Goal: Task Accomplishment & Management: Manage account settings

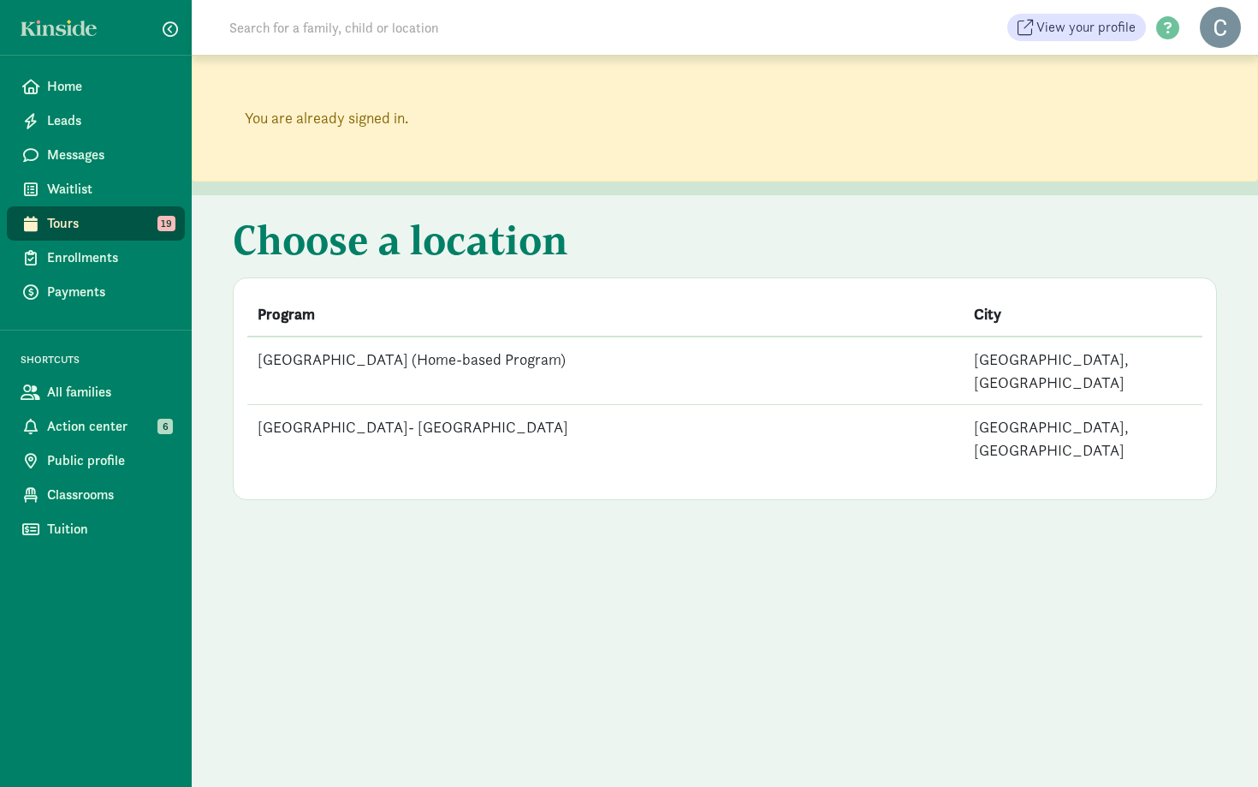
click at [596, 353] on td "[GEOGRAPHIC_DATA] (Home-based Program)" at bounding box center [605, 370] width 716 height 68
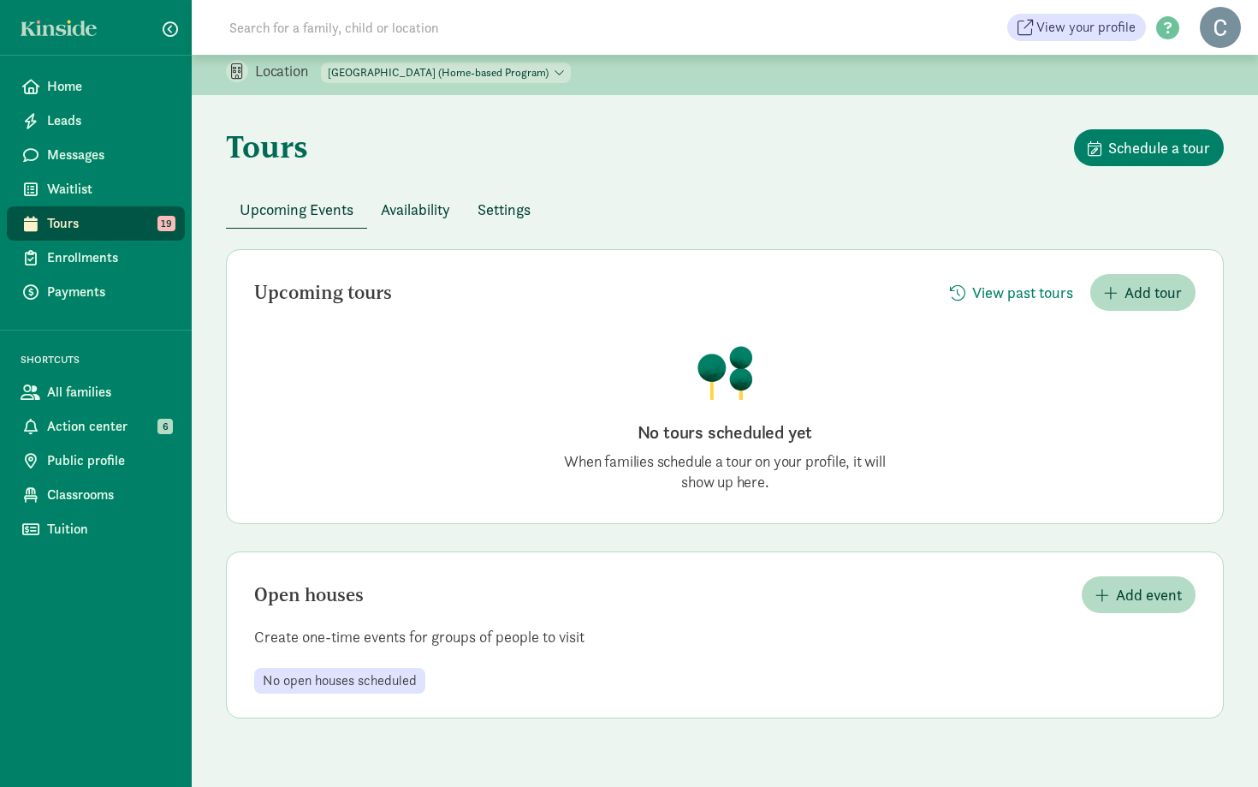
scroll to position [159, 0]
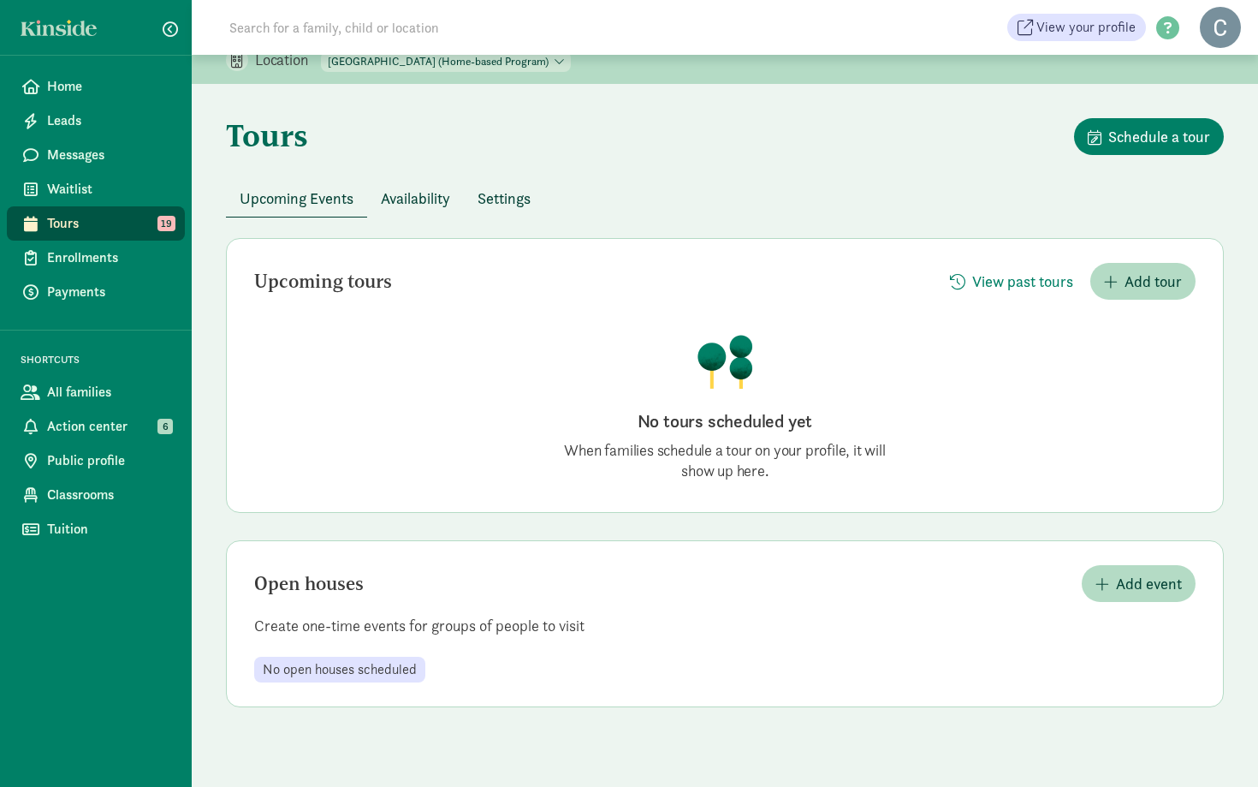
click at [399, 199] on span "Availability" at bounding box center [415, 198] width 69 height 23
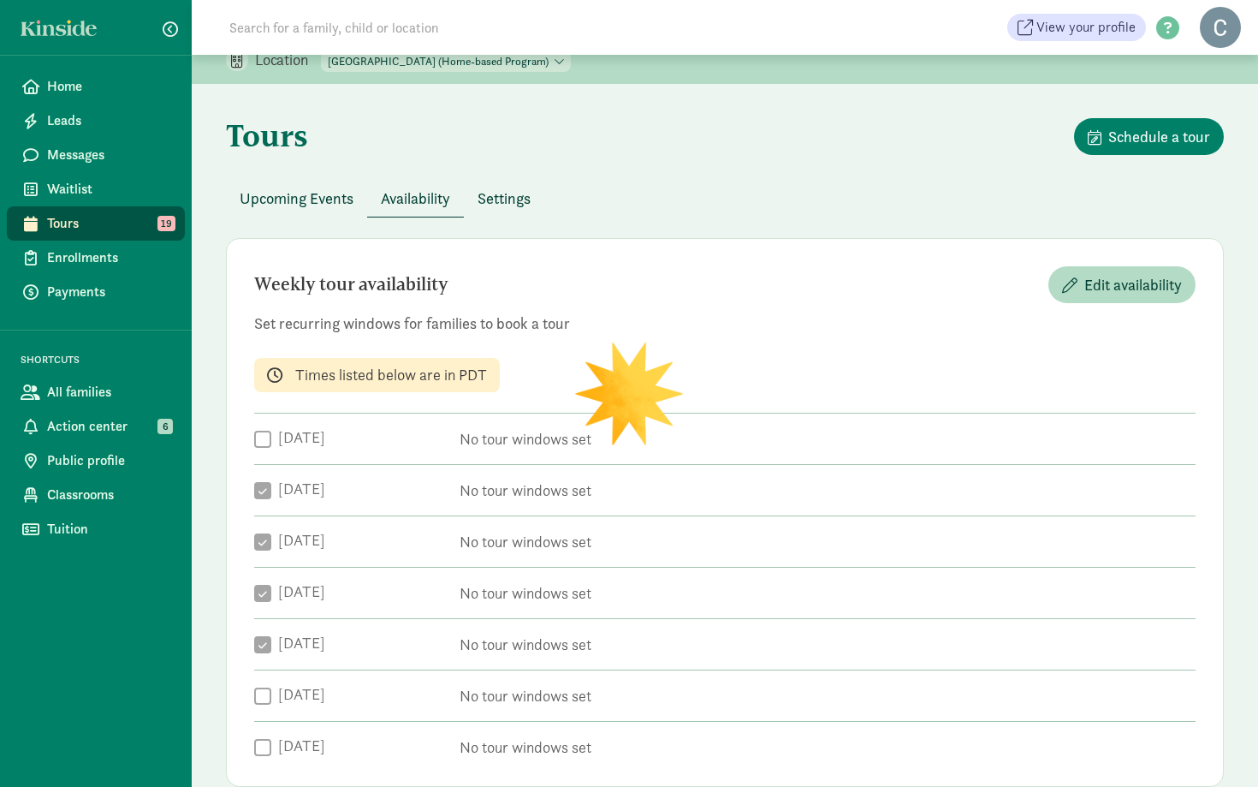
checkbox input "true"
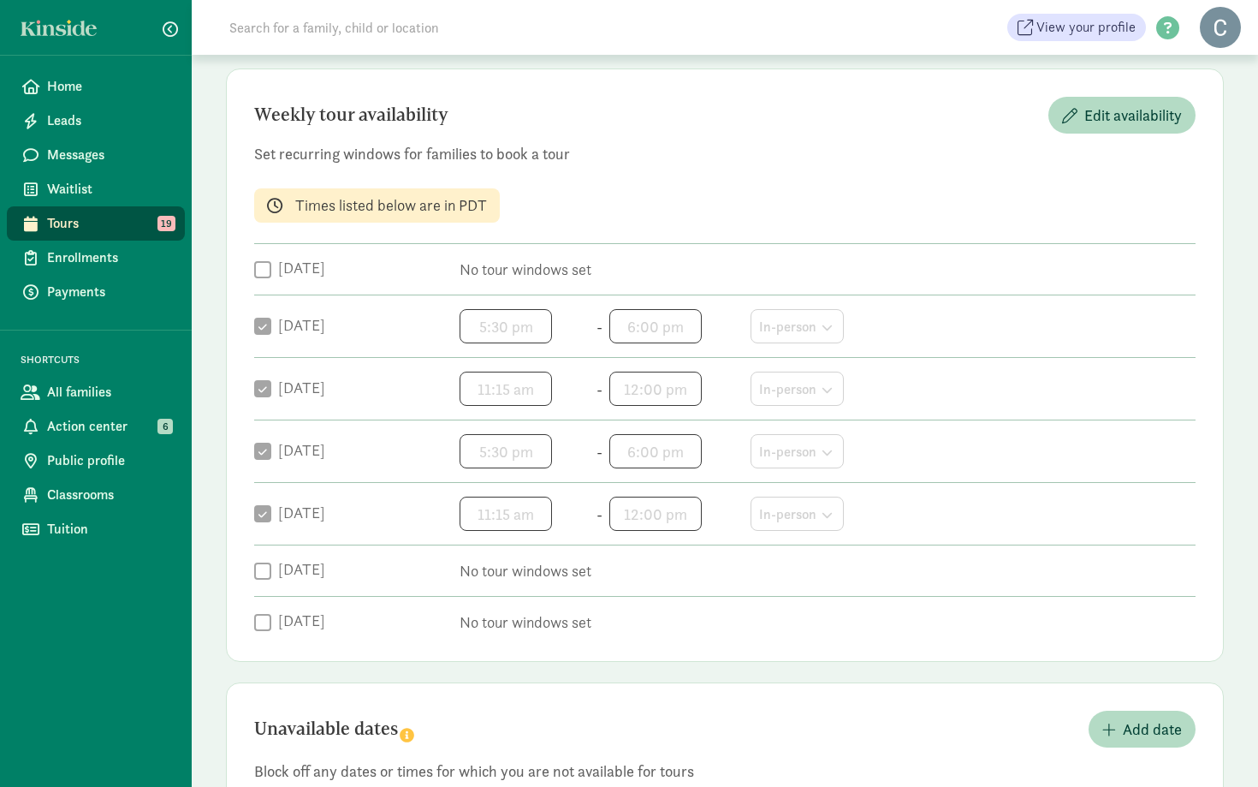
scroll to position [324, 0]
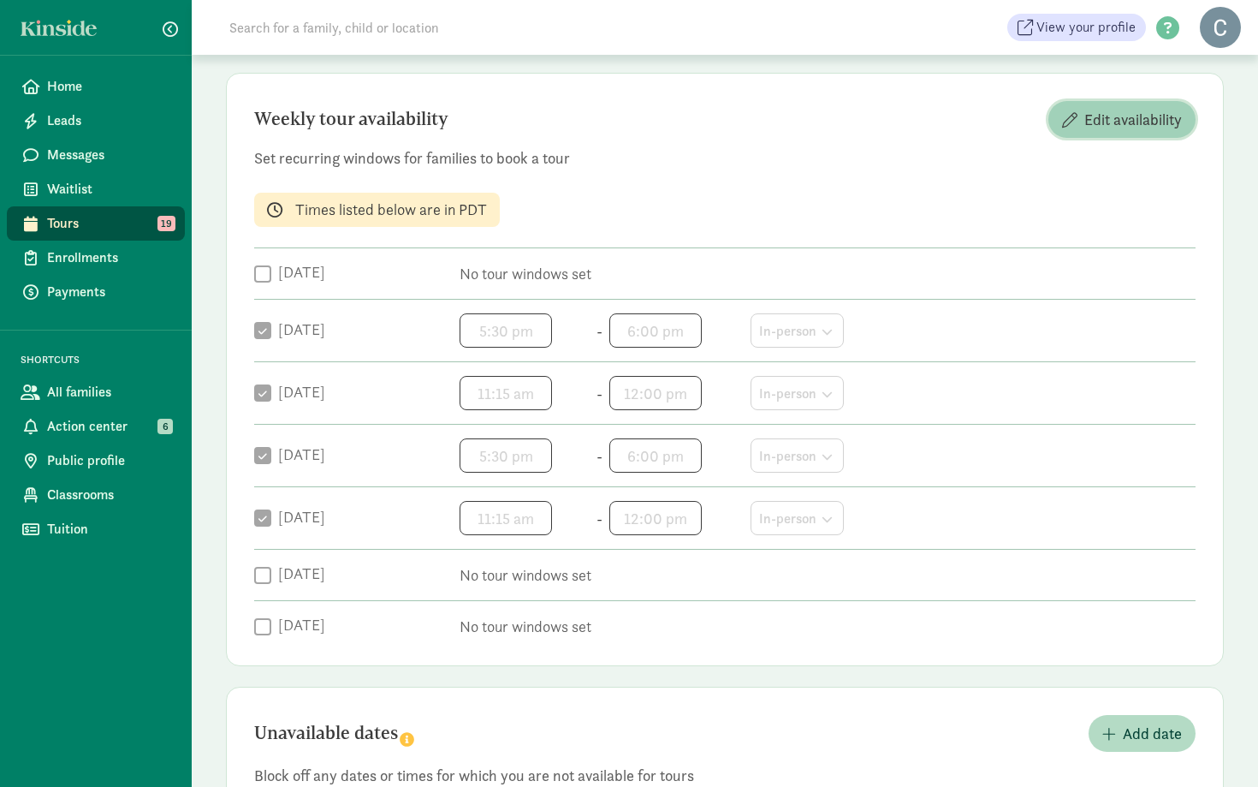
click at [1090, 126] on span "Edit availability" at bounding box center [1133, 119] width 98 height 23
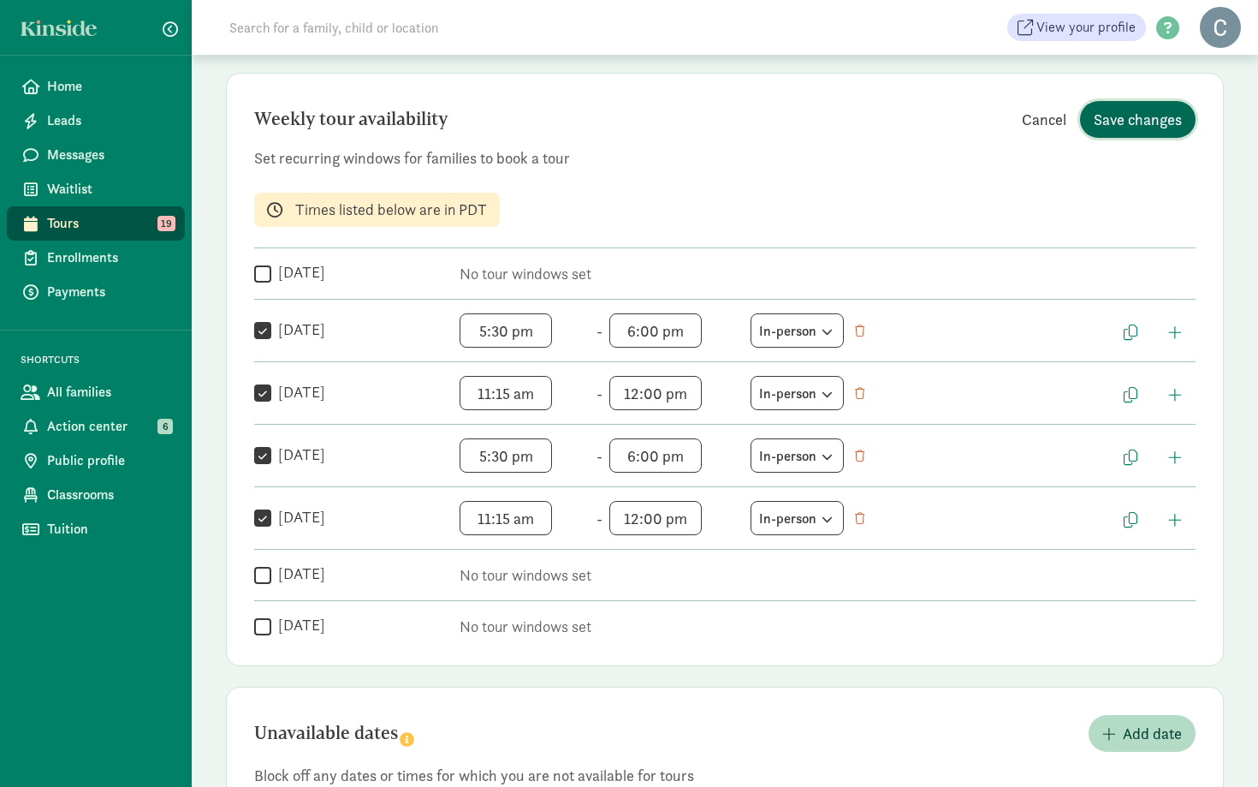
drag, startPoint x: 1103, startPoint y: 115, endPoint x: 1034, endPoint y: 121, distance: 69.6
click at [1034, 122] on div "Cancel Save changes" at bounding box center [1101, 119] width 187 height 37
click at [1034, 121] on span "Cancel" at bounding box center [1044, 119] width 45 height 23
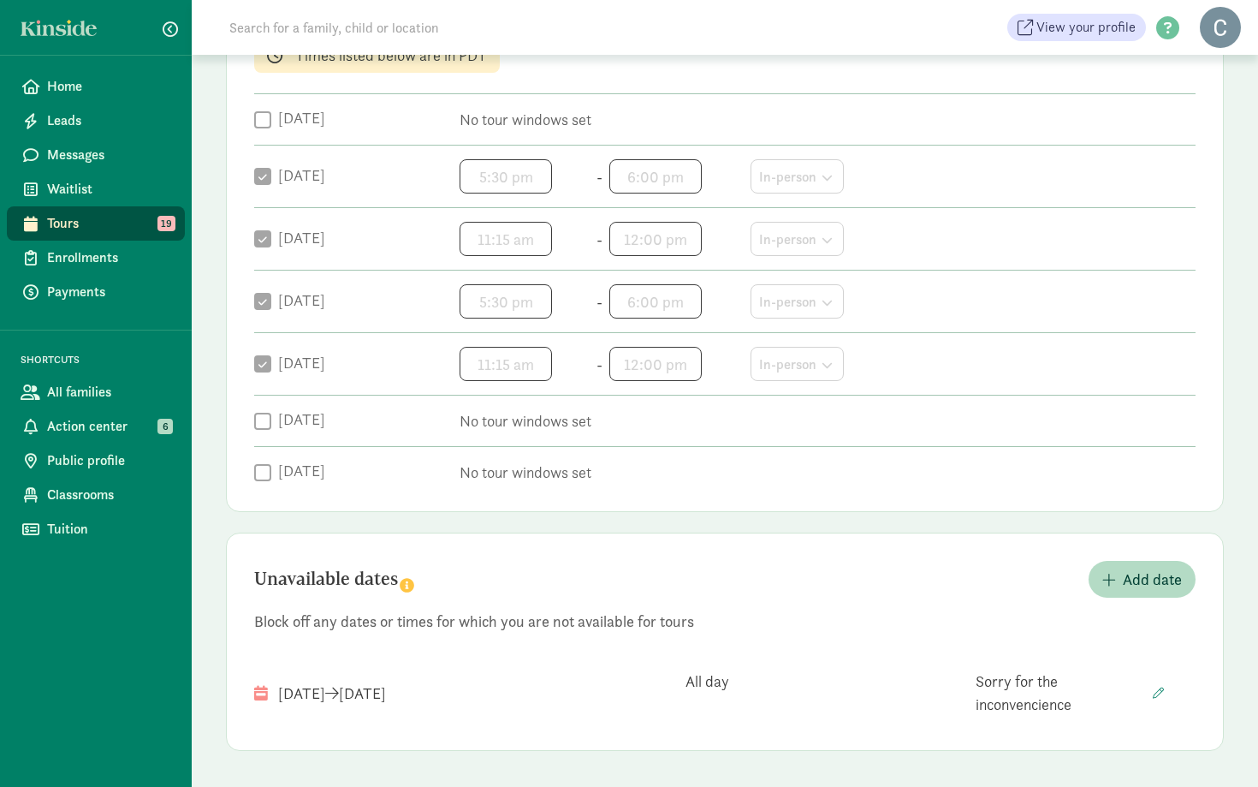
scroll to position [617, 0]
